Goal: Communication & Community: Share content

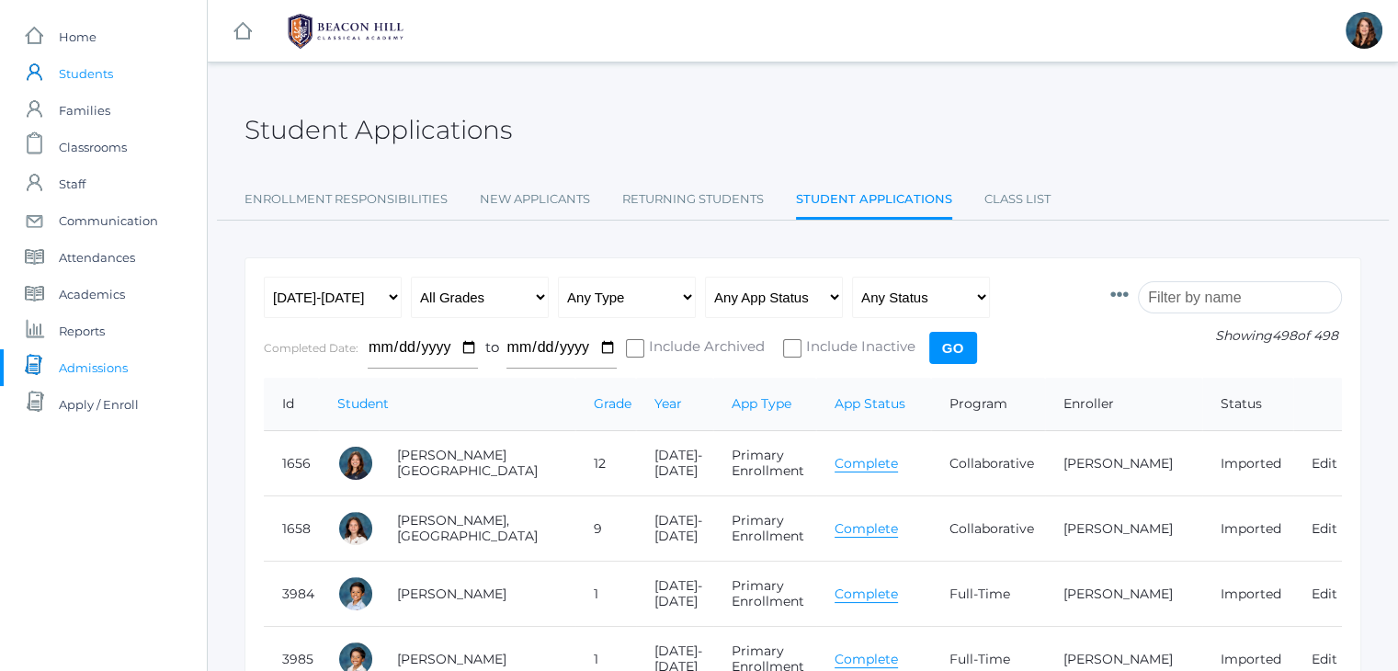
click at [99, 76] on span "Students" at bounding box center [86, 73] width 54 height 37
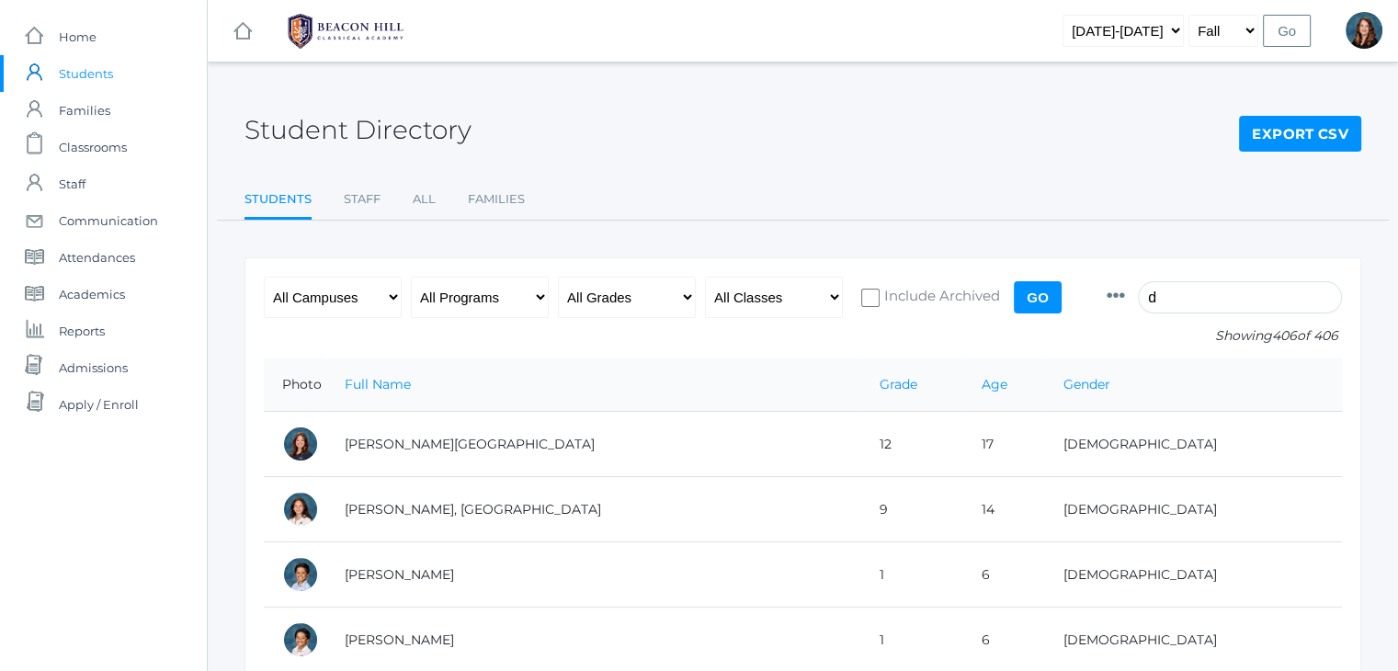
click at [1191, 285] on input "d" at bounding box center [1240, 297] width 204 height 32
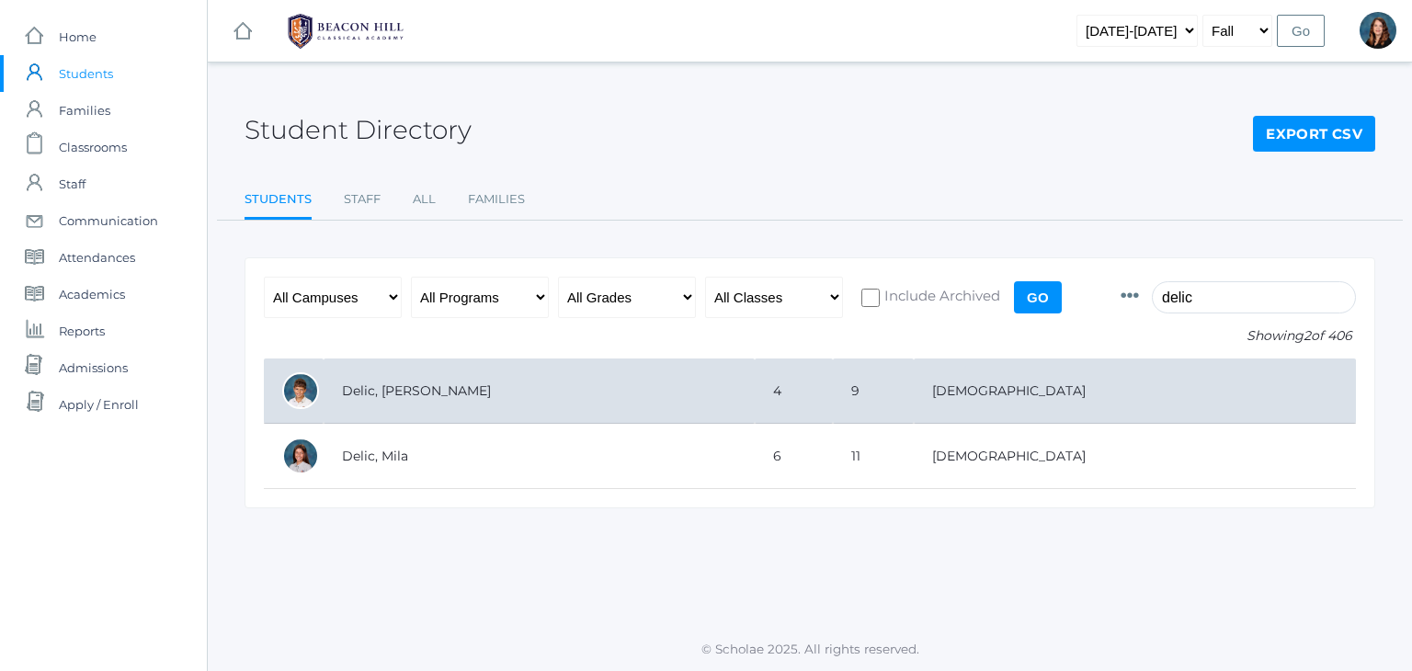
type input "delic"
click at [364, 392] on td "Delic, [PERSON_NAME]" at bounding box center [539, 390] width 431 height 65
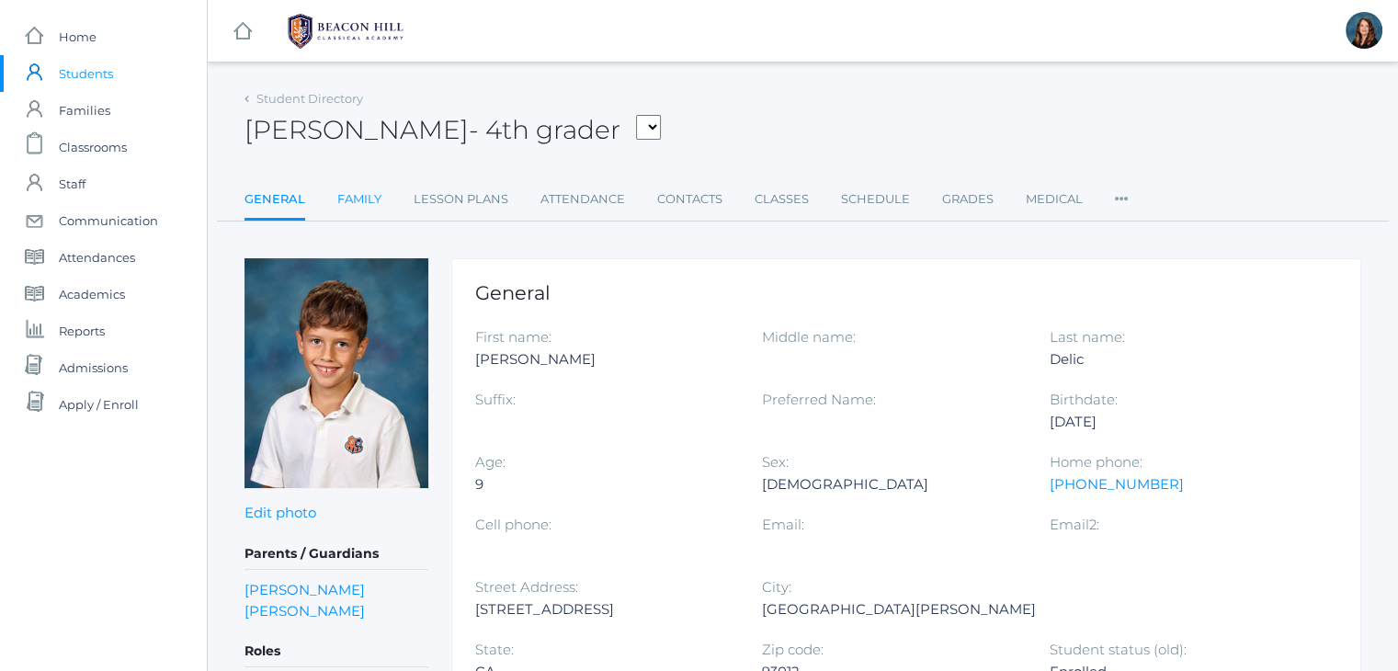
click at [356, 196] on link "Family" at bounding box center [359, 199] width 44 height 37
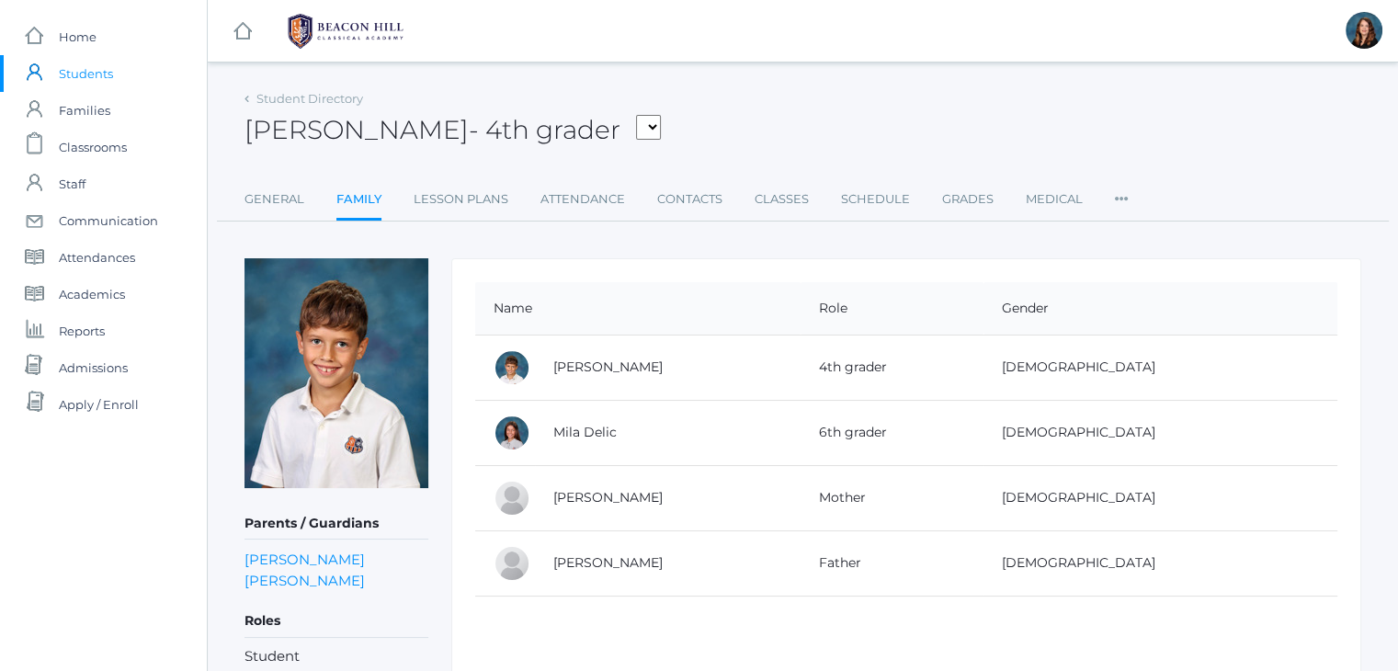
scroll to position [66, 0]
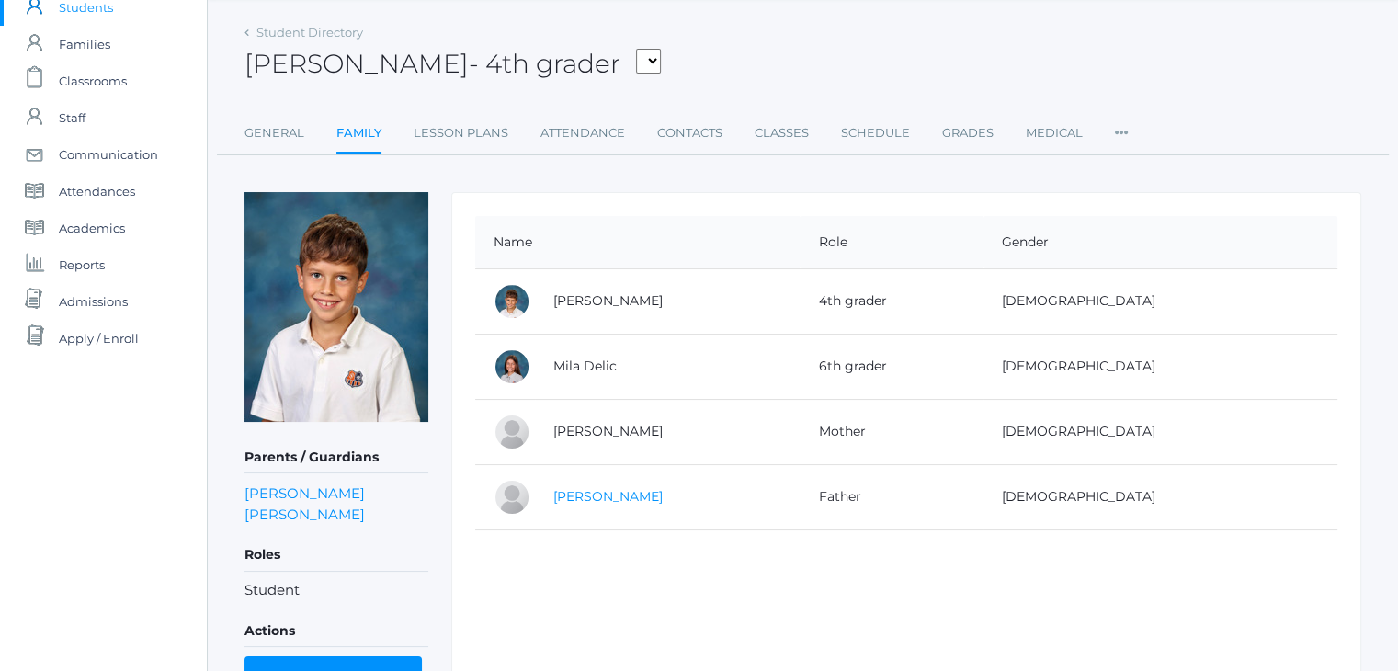
click at [584, 497] on link "Rob Delic" at bounding box center [607, 496] width 109 height 17
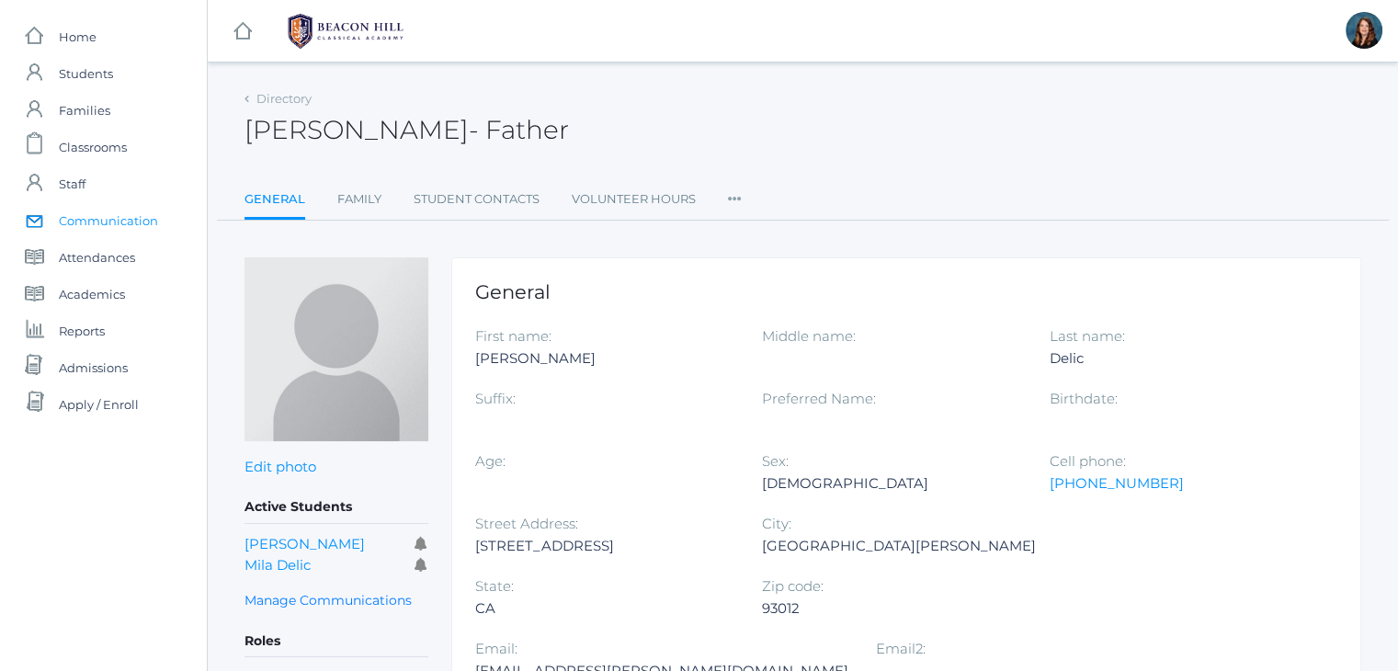
click at [132, 221] on span "Communication" at bounding box center [108, 220] width 99 height 37
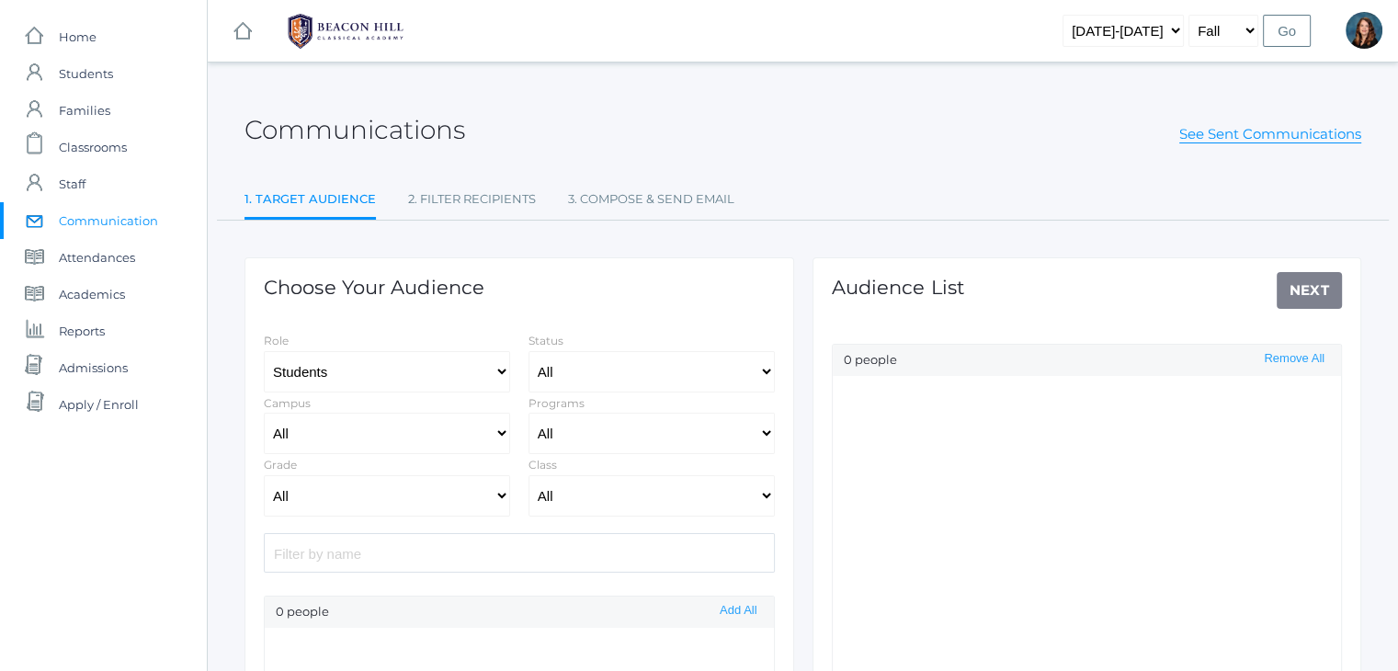
select select "Enrolled"
click at [563, 551] on input "search" at bounding box center [519, 553] width 511 height 40
type input "delic"
click at [754, 609] on button "Add All" at bounding box center [738, 611] width 48 height 16
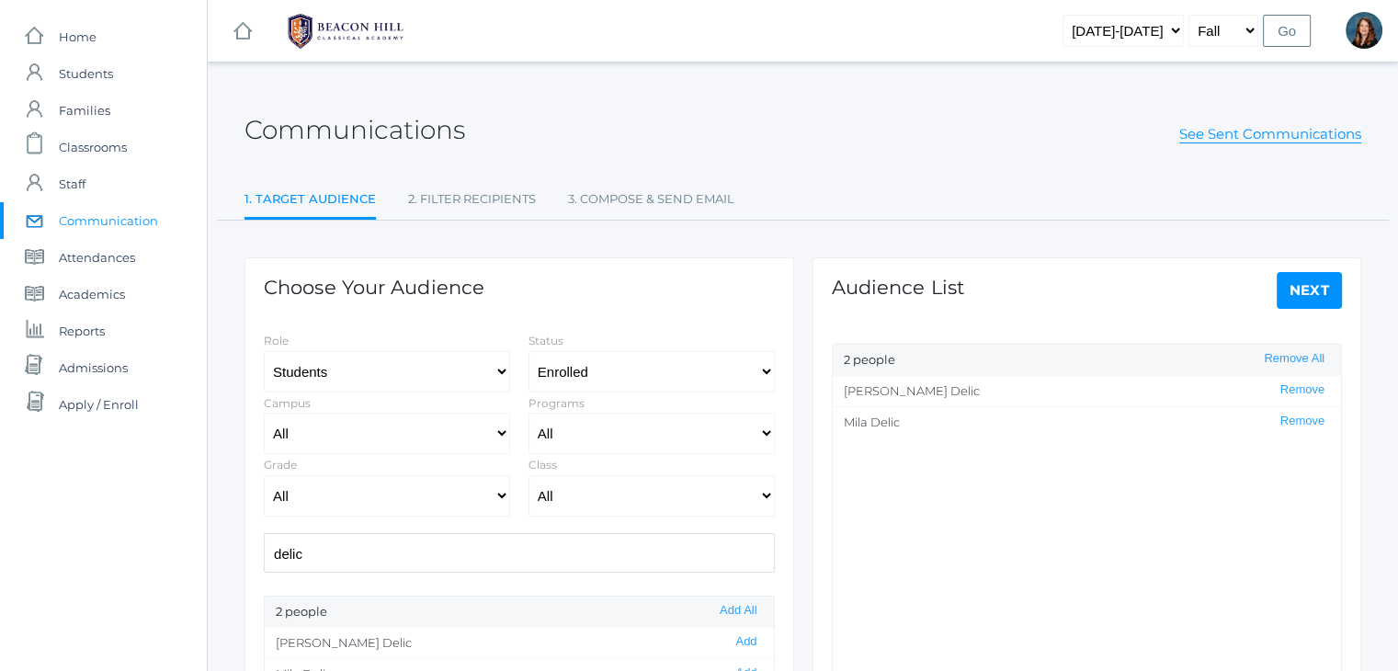
click at [1315, 294] on link "Next" at bounding box center [1310, 290] width 66 height 37
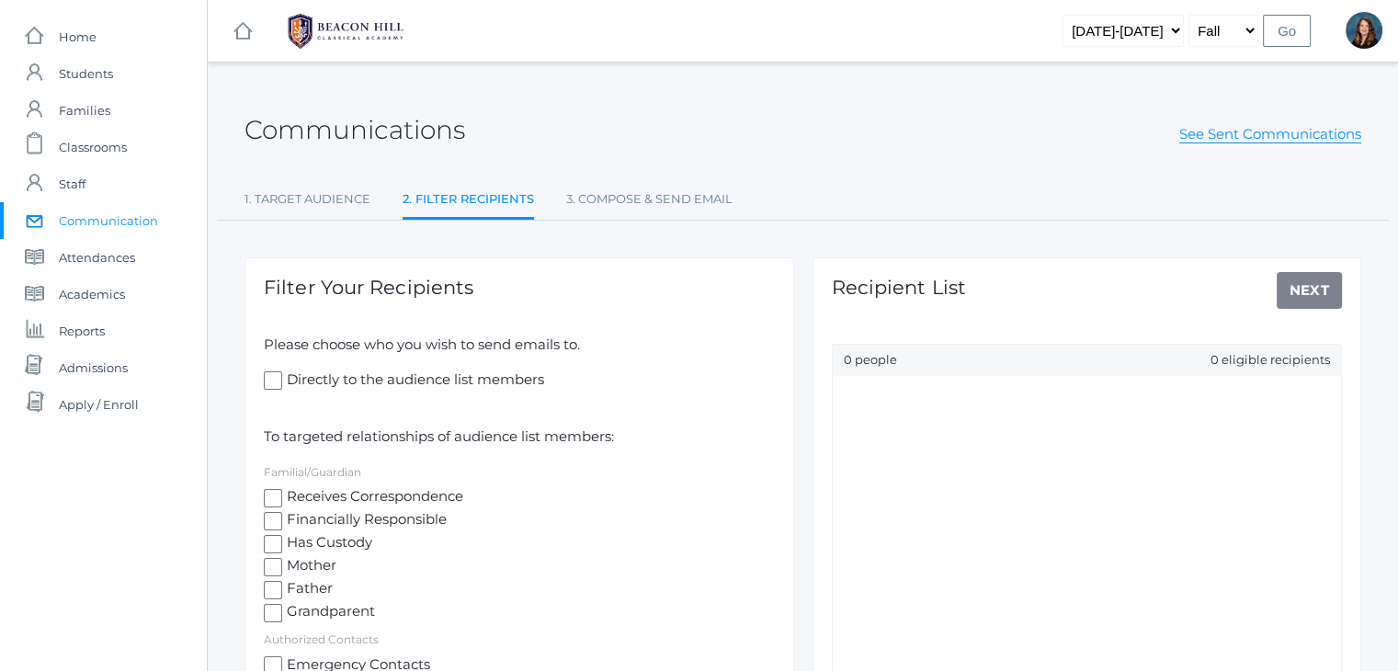
click at [265, 500] on input "Receives Correspondence" at bounding box center [273, 498] width 18 height 18
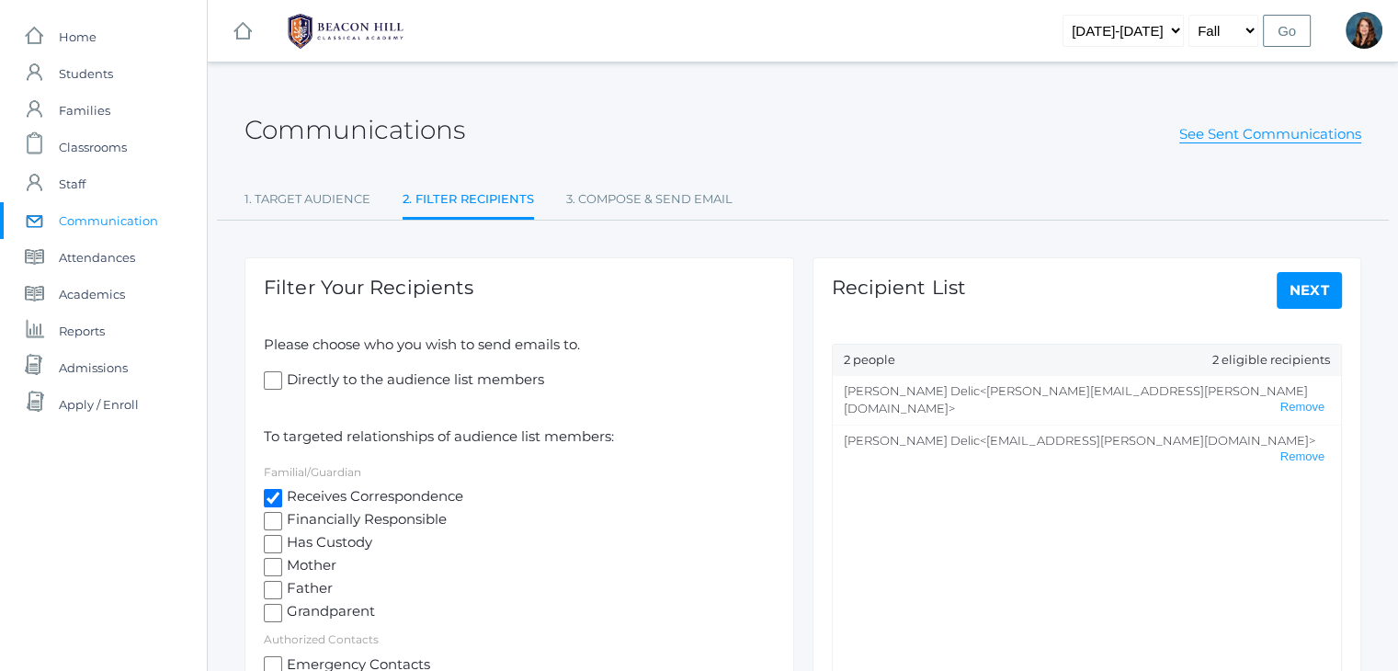
click at [275, 498] on input "Receives Correspondence" at bounding box center [273, 498] width 18 height 18
checkbox input "false"
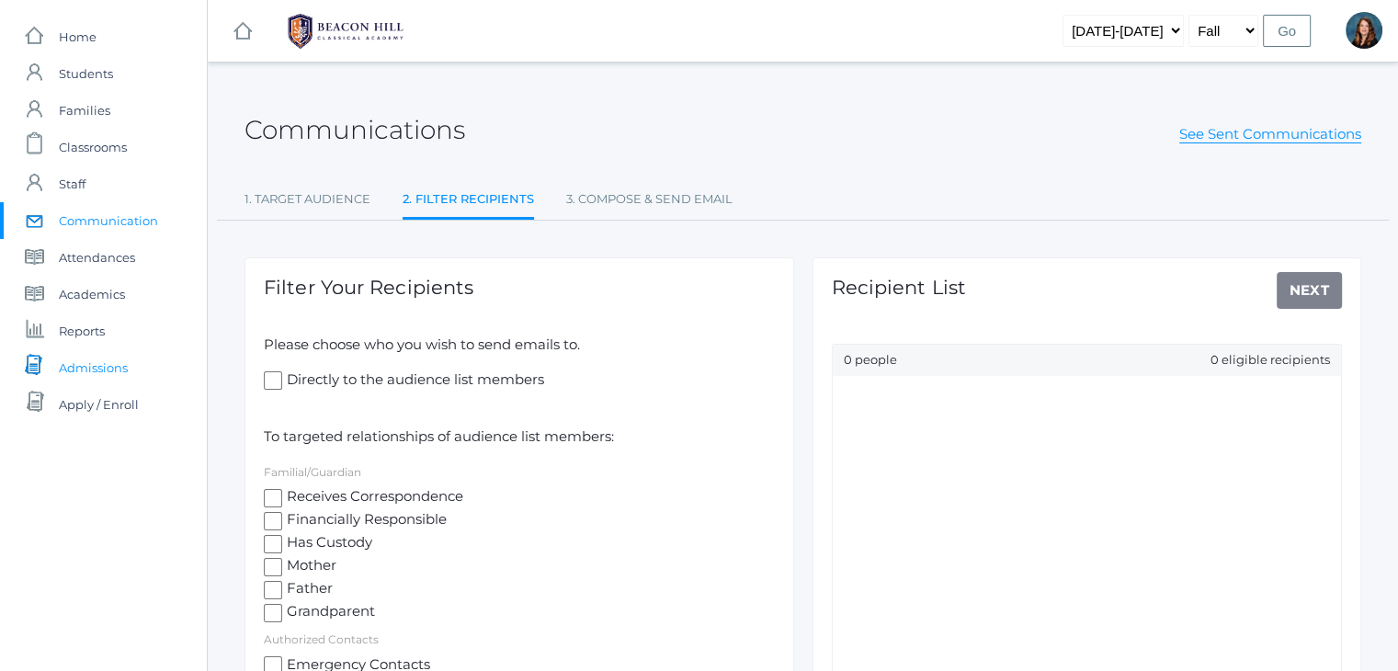
click at [125, 359] on span "Admissions" at bounding box center [93, 367] width 69 height 37
